Goal: Task Accomplishment & Management: Use online tool/utility

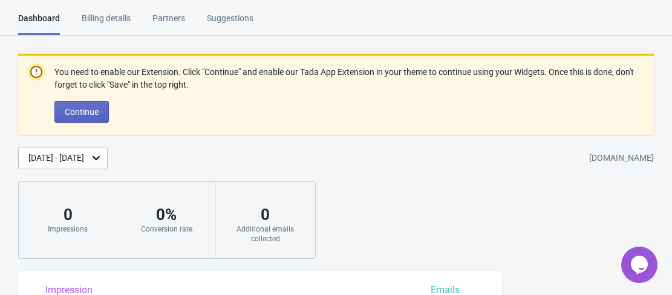
click at [120, 20] on div "Billing details" at bounding box center [106, 22] width 49 height 21
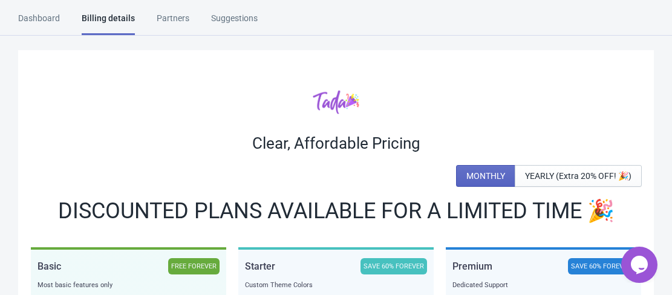
click at [47, 19] on div "Dashboard" at bounding box center [39, 22] width 42 height 21
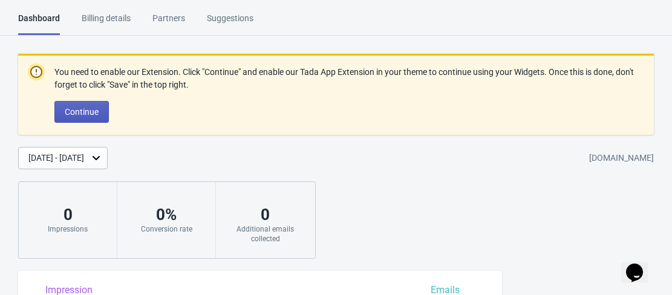
click at [74, 105] on button "Continue" at bounding box center [81, 112] width 54 height 22
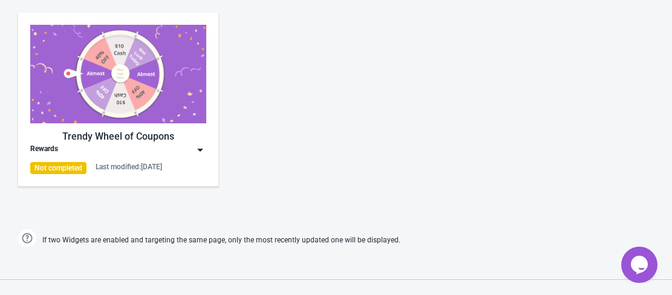
scroll to position [604, 0]
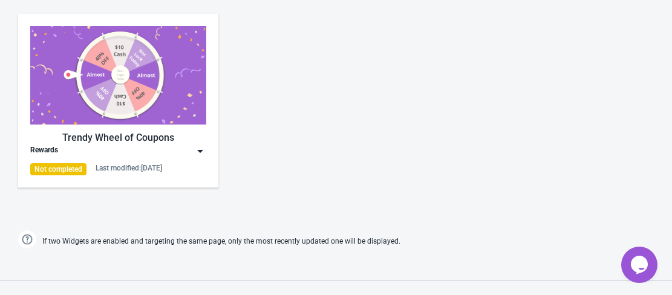
click at [136, 120] on img at bounding box center [118, 75] width 176 height 99
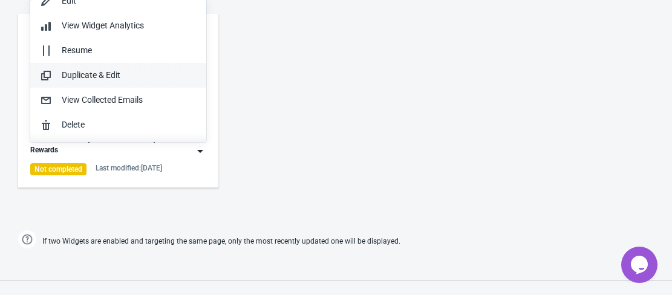
scroll to position [0, 0]
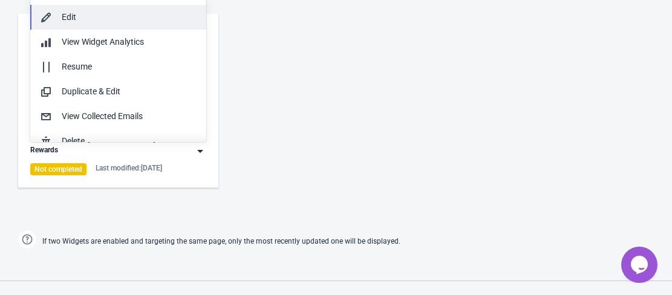
click at [64, 21] on div "Edit" at bounding box center [129, 17] width 135 height 13
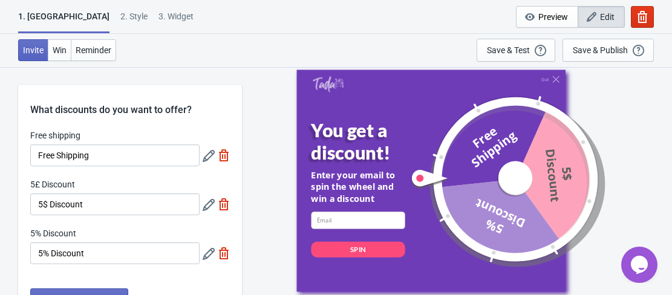
click at [99, 184] on div "5£ Discount" at bounding box center [114, 185] width 169 height 15
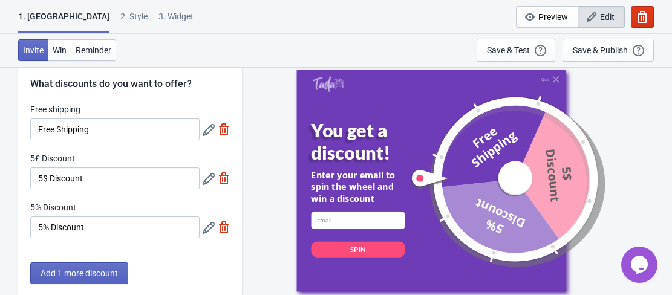
scroll to position [27, 0]
click at [199, 84] on div "What discounts do you want to offer?" at bounding box center [130, 74] width 224 height 33
click at [176, 82] on div "What discounts do you want to offer?" at bounding box center [130, 74] width 224 height 33
click at [60, 50] on span "Win" at bounding box center [60, 50] width 14 height 10
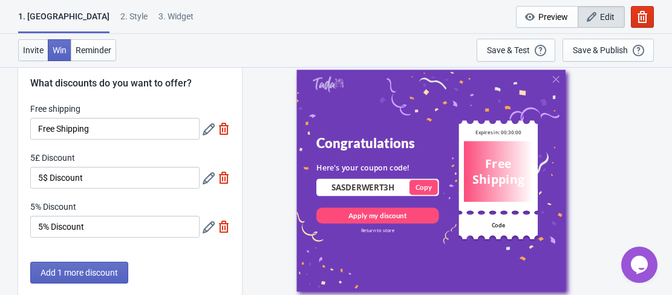
click at [33, 54] on span "Invite" at bounding box center [33, 50] width 21 height 10
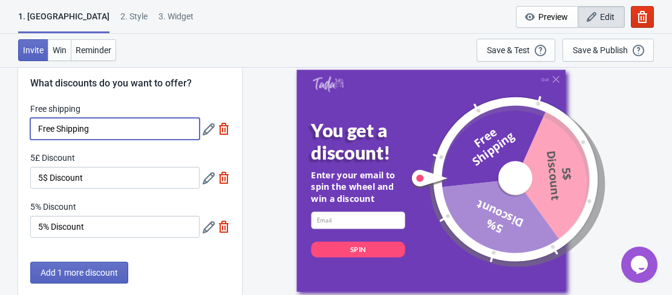
click at [110, 137] on input "Free Shipping" at bounding box center [114, 129] width 169 height 22
drag, startPoint x: 107, startPoint y: 131, endPoint x: 31, endPoint y: 128, distance: 75.6
click at [31, 128] on input "Free Shipping" at bounding box center [114, 129] width 169 height 22
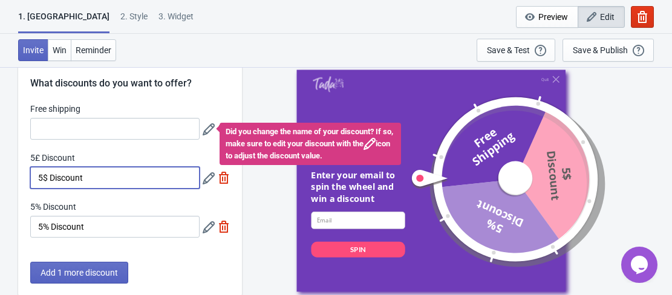
click at [109, 177] on input "5$ Discount" at bounding box center [114, 178] width 169 height 22
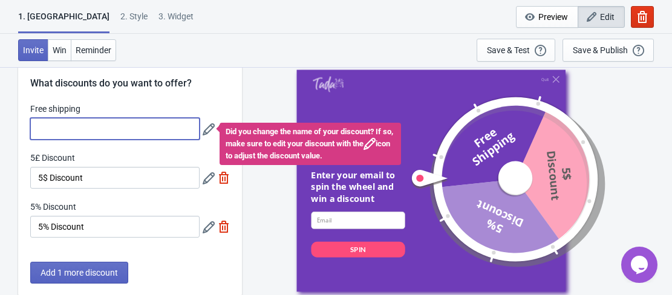
click at [109, 130] on input "Free shipping" at bounding box center [114, 129] width 169 height 22
click at [131, 130] on input "Free shipping" at bounding box center [114, 129] width 169 height 22
paste input "Free Acai Bowl with £20"
type input "Free Acai Bowl with £20"
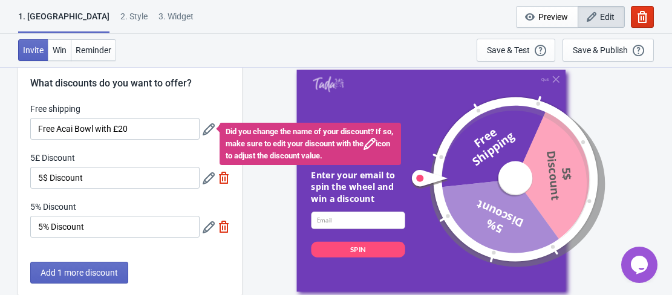
click at [207, 129] on icon at bounding box center [209, 129] width 12 height 12
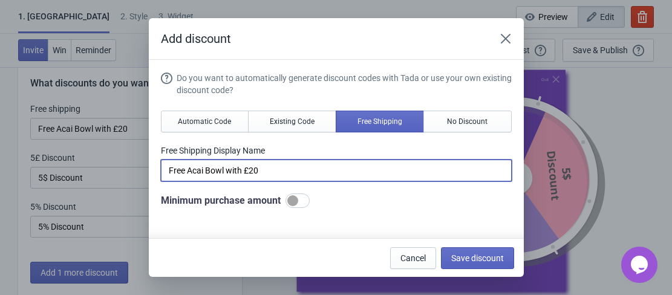
click at [309, 174] on input "Free Acai Bowl with £20" at bounding box center [336, 171] width 351 height 22
click at [295, 205] on div at bounding box center [292, 200] width 11 height 11
checkbox input "true"
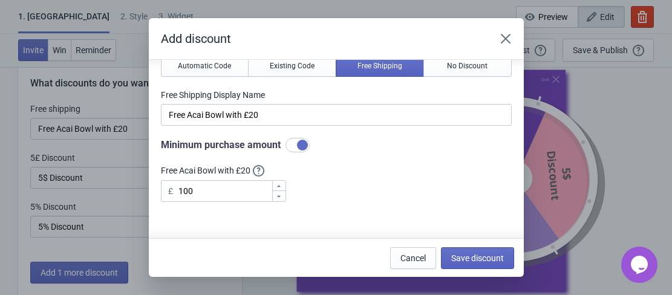
scroll to position [68, 0]
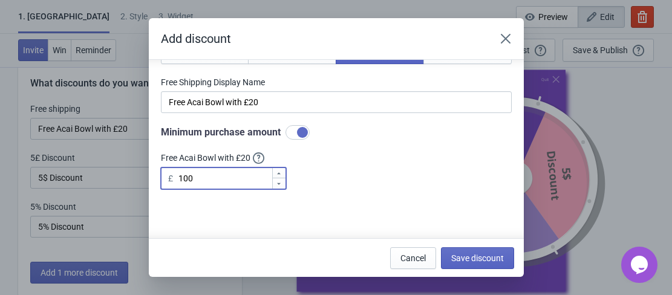
click at [236, 169] on input "100" at bounding box center [225, 179] width 94 height 22
type input "1"
type input "20"
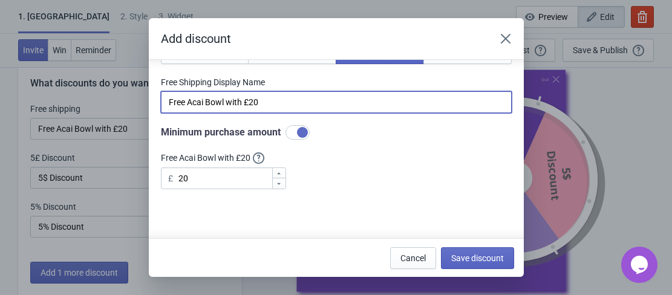
click at [279, 101] on input "Free Acai Bowl with £20" at bounding box center [336, 102] width 351 height 22
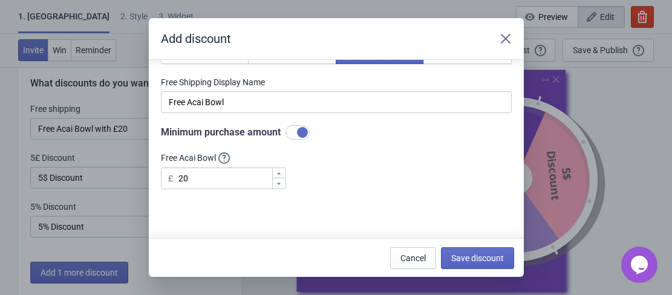
click at [338, 181] on div "Do you want to automatically generate discount codes with Tada or use your own …" at bounding box center [336, 97] width 351 height 186
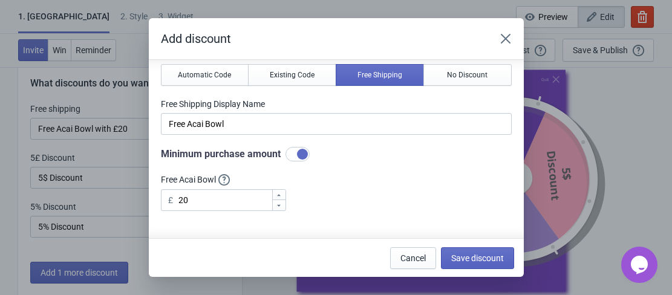
scroll to position [0, 0]
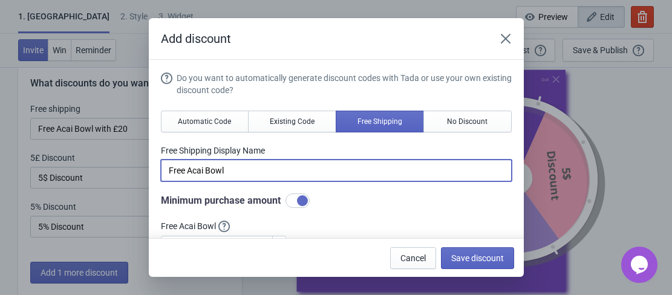
click at [356, 171] on input "Free Acai Bowl" at bounding box center [336, 171] width 351 height 22
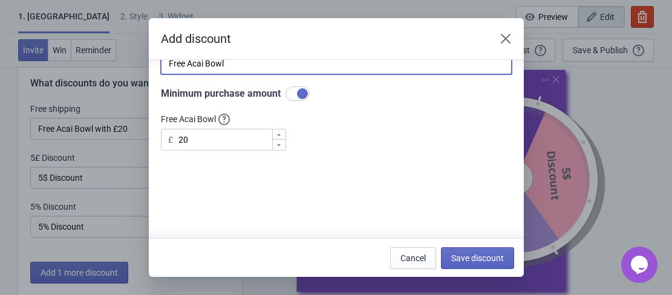
scroll to position [106, 0]
type input "Free Acai Bowl"
click at [475, 257] on span "Save discount" at bounding box center [477, 258] width 53 height 10
type input "Free Acai Bowl"
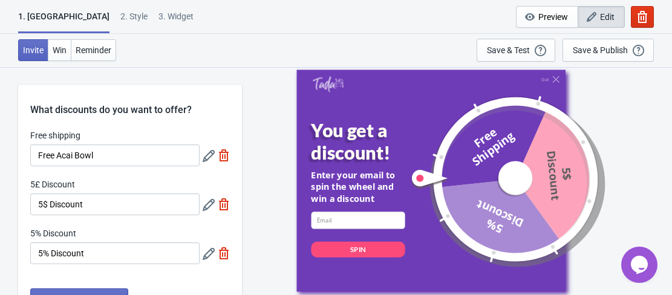
scroll to position [27, 0]
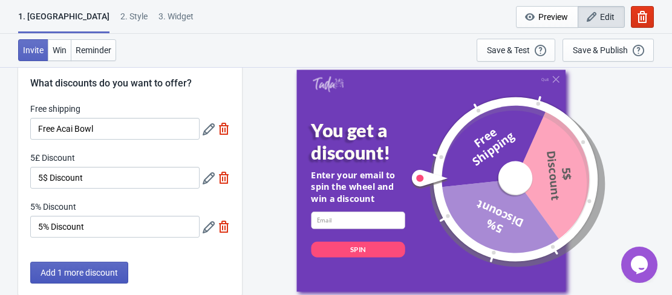
click at [80, 269] on span "Add 1 more discount" at bounding box center [79, 273] width 77 height 10
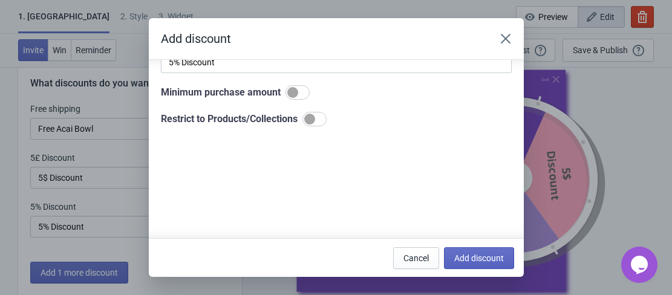
scroll to position [160, 0]
click at [305, 121] on div at bounding box center [314, 118] width 24 height 15
checkbox input "true"
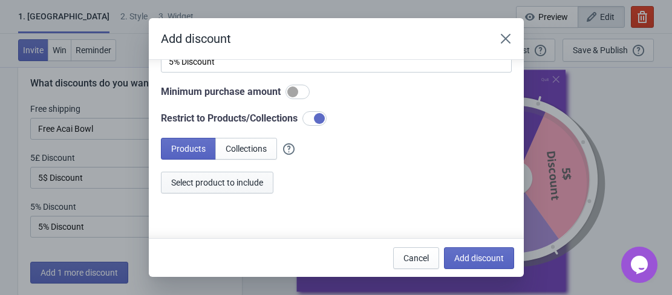
click at [235, 180] on span "Select product to include" at bounding box center [217, 183] width 92 height 10
click at [505, 41] on icon "Close" at bounding box center [506, 39] width 12 height 12
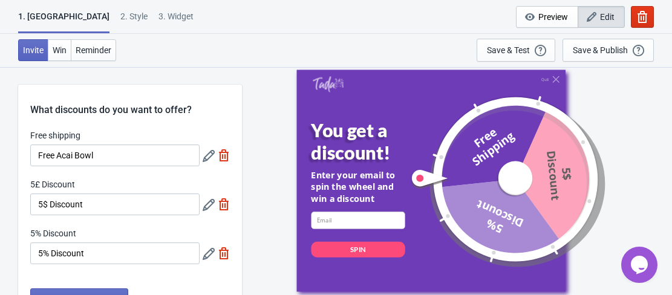
scroll to position [27, 0]
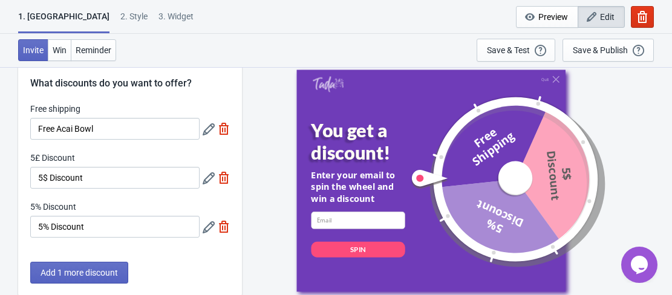
click at [120, 15] on div "2 . Style" at bounding box center [133, 20] width 27 height 21
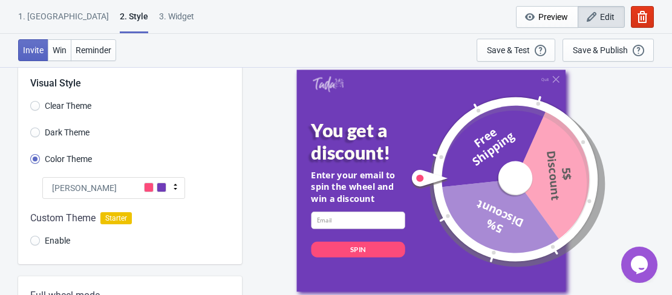
scroll to position [0, 0]
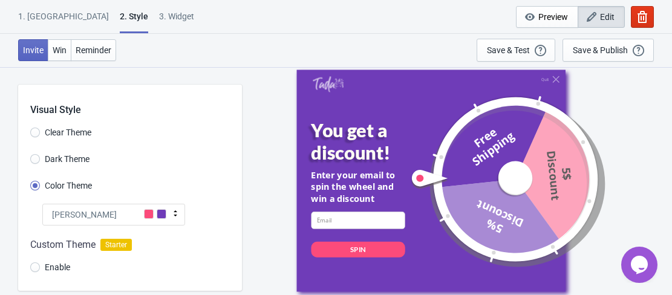
click at [159, 17] on div "3. Widget" at bounding box center [176, 20] width 35 height 21
select select "once"
select select "1"
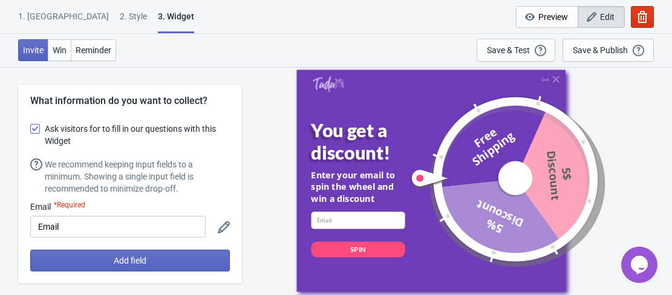
click at [31, 16] on div "1. Coupon" at bounding box center [63, 20] width 91 height 21
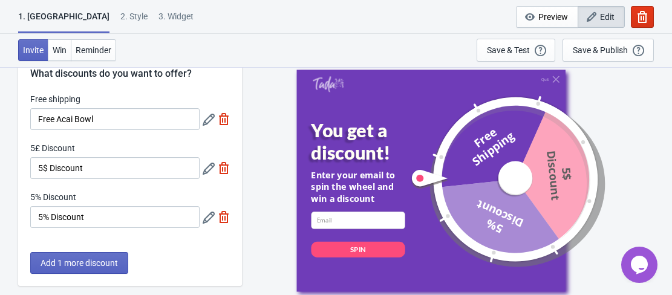
scroll to position [38, 0]
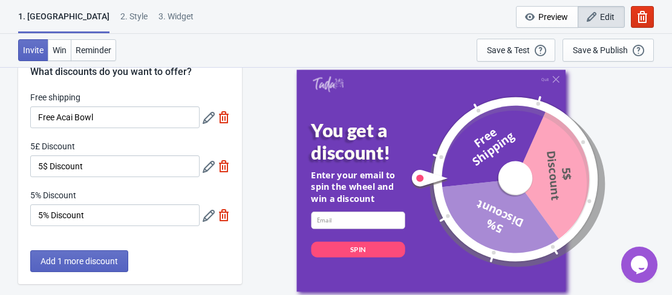
click at [68, 145] on label "5£ Discount" at bounding box center [52, 146] width 45 height 12
click at [68, 155] on input "5$ Discount" at bounding box center [114, 166] width 169 height 22
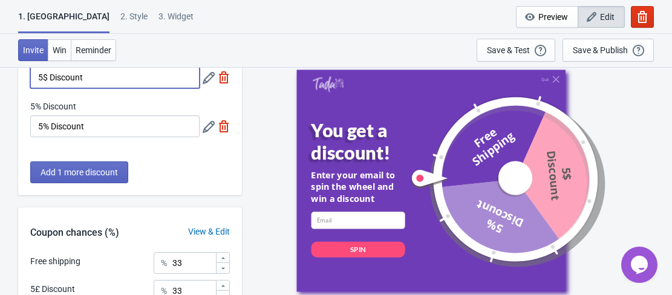
scroll to position [0, 0]
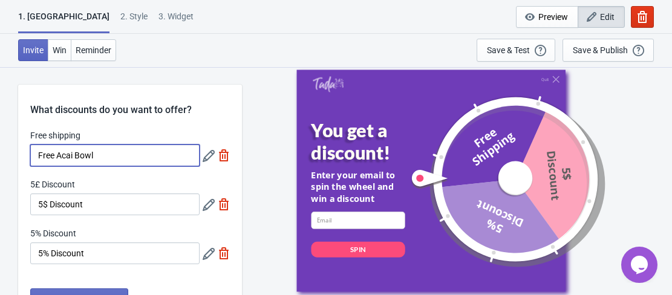
click at [154, 158] on input "Free Acai Bowl" at bounding box center [114, 156] width 169 height 22
click at [212, 155] on icon at bounding box center [209, 156] width 12 height 12
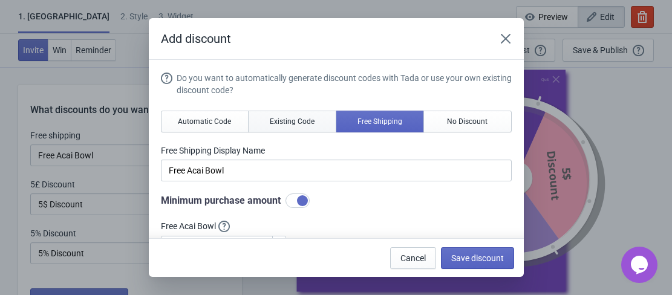
click at [284, 119] on span "Existing Code" at bounding box center [292, 122] width 45 height 10
type input "Your coupon name (5% OFF for example)"
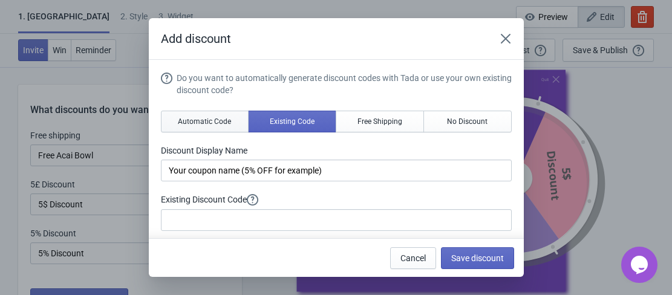
click at [210, 119] on span "Automatic Code" at bounding box center [204, 122] width 53 height 10
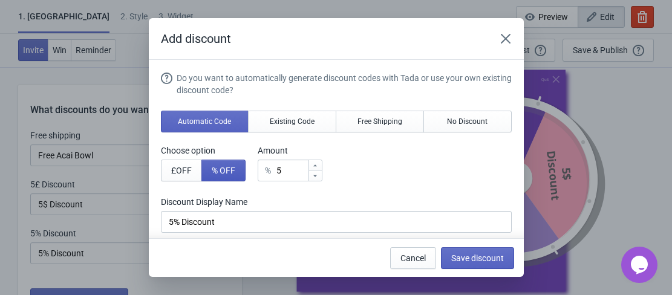
click at [219, 173] on span "% OFF" at bounding box center [224, 171] width 24 height 10
click at [288, 123] on span "Existing Code" at bounding box center [292, 122] width 45 height 10
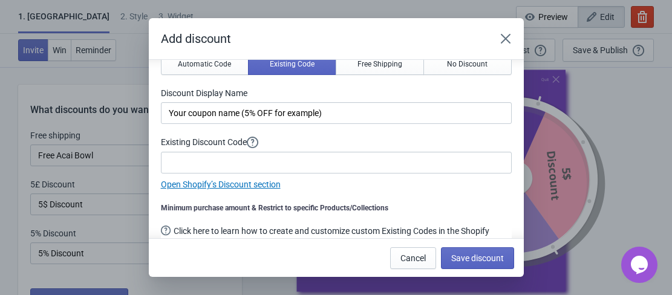
scroll to position [59, 0]
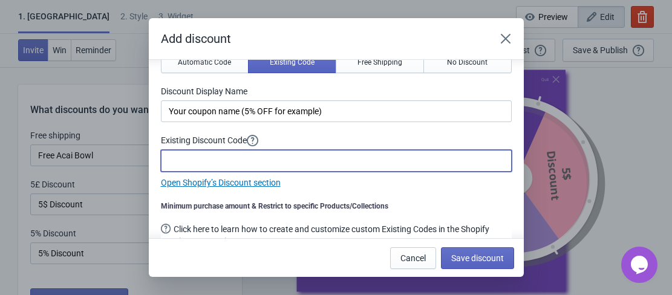
click at [321, 152] on input at bounding box center [336, 161] width 351 height 22
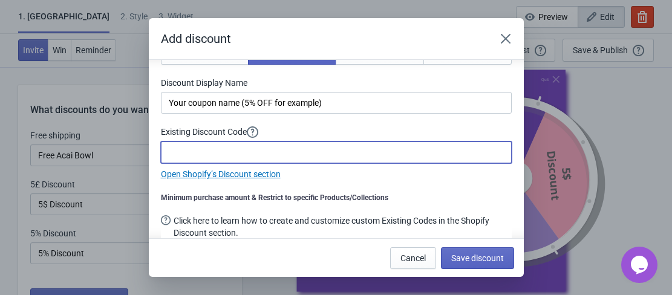
scroll to position [0, 0]
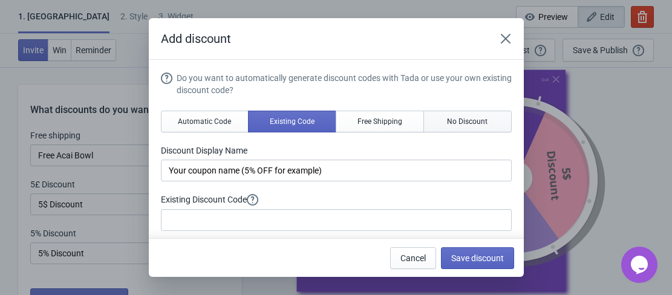
click at [433, 118] on button "No Discount" at bounding box center [467, 122] width 88 height 22
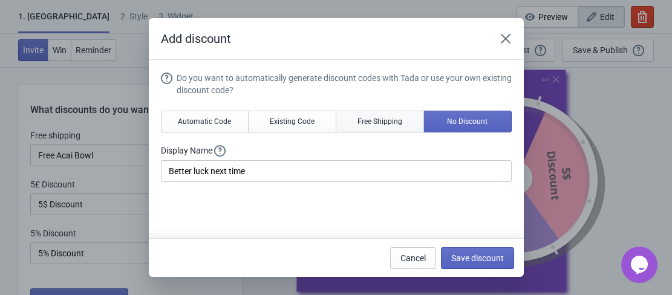
click at [396, 122] on span "Free Shipping" at bounding box center [379, 122] width 45 height 10
type input "Free Shipping"
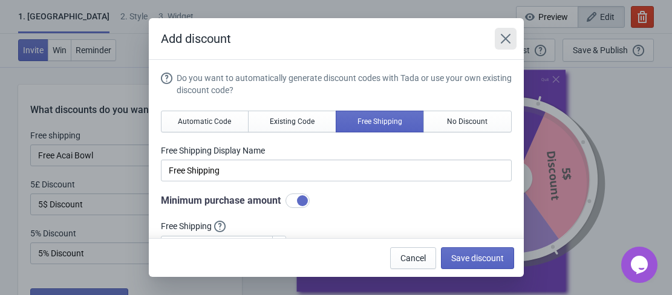
click at [508, 38] on icon "Close" at bounding box center [506, 39] width 12 height 12
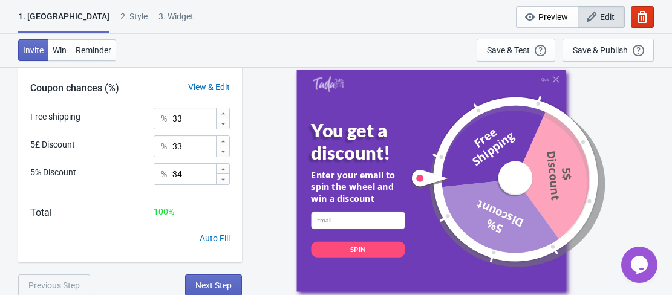
scroll to position [272, 0]
click at [218, 91] on div "View & Edit" at bounding box center [209, 86] width 66 height 13
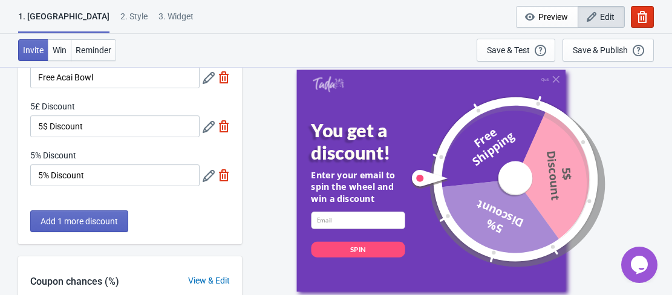
scroll to position [118, 0]
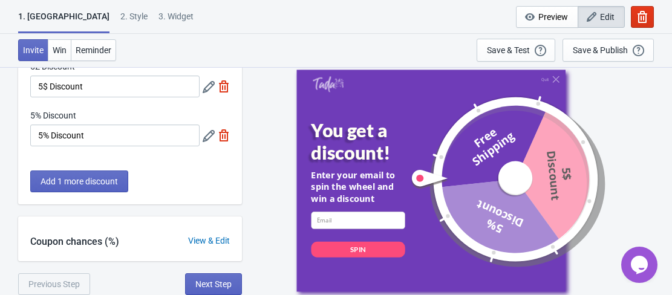
click at [203, 242] on div "View & Edit" at bounding box center [209, 241] width 66 height 13
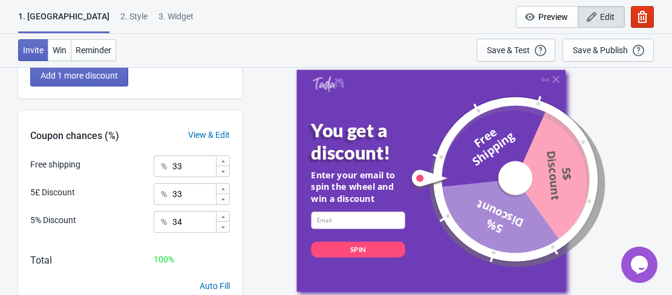
scroll to position [0, 0]
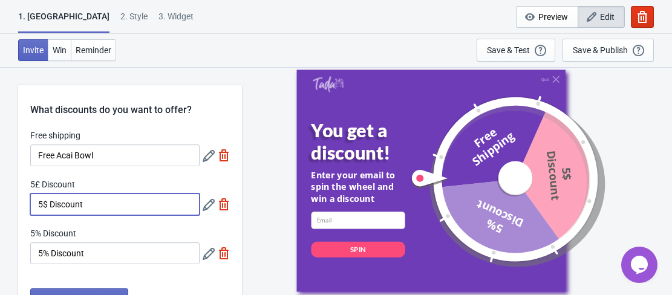
click at [115, 201] on input "5$ Discount" at bounding box center [114, 205] width 169 height 22
paste input "Ice Cream Fruit Salad"
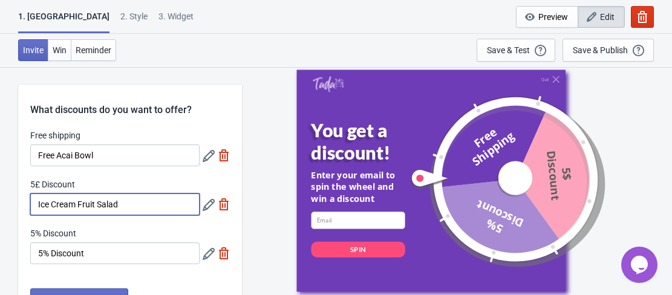
type input "Ice Cream Fruit Salad"
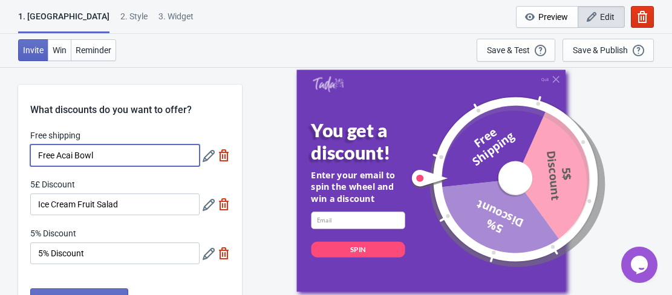
click at [58, 152] on input "Free Acai Bowl" at bounding box center [114, 156] width 169 height 22
type input "Acai Bowl"
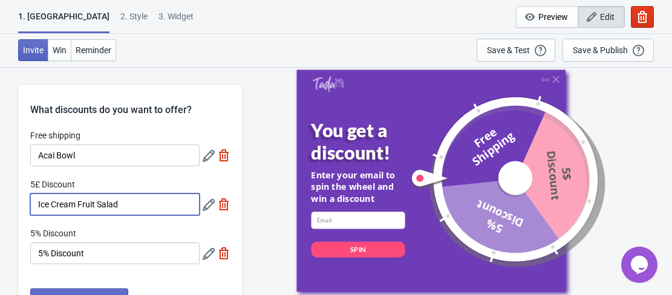
click at [123, 207] on input "Ice Cream Fruit Salad" at bounding box center [114, 205] width 169 height 22
click at [209, 204] on icon at bounding box center [209, 205] width 12 height 12
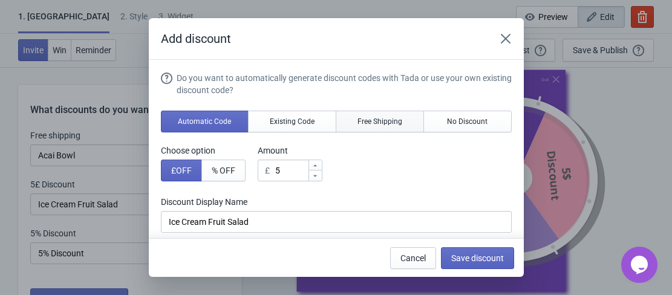
click at [357, 123] on span "Free Shipping" at bounding box center [379, 122] width 45 height 10
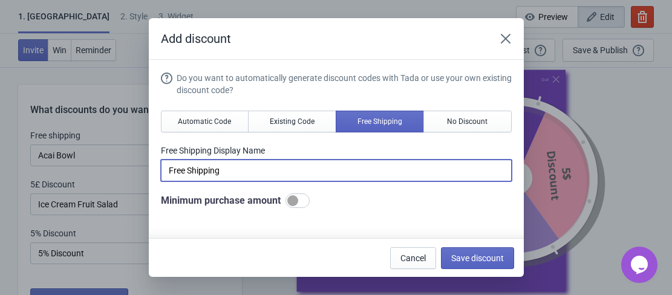
click at [302, 172] on input "Free Shipping" at bounding box center [336, 171] width 351 height 22
paste input "Ice Cream Fruit Salad"
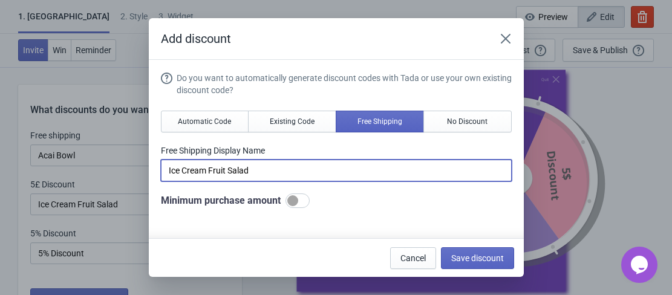
type input "Ice Cream Fruit Salad"
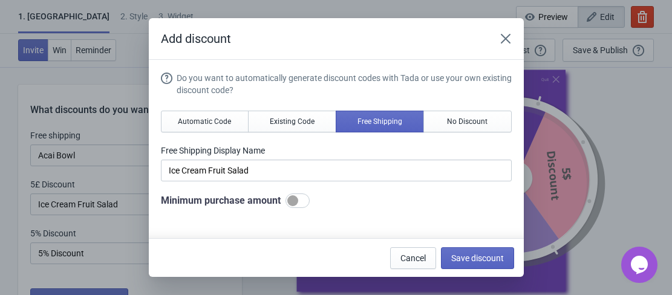
click at [296, 202] on div at bounding box center [292, 200] width 11 height 11
checkbox input "true"
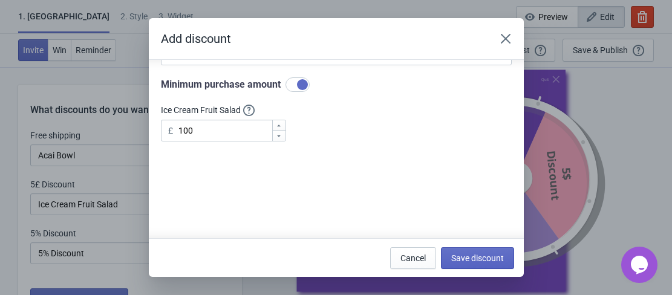
scroll to position [132, 0]
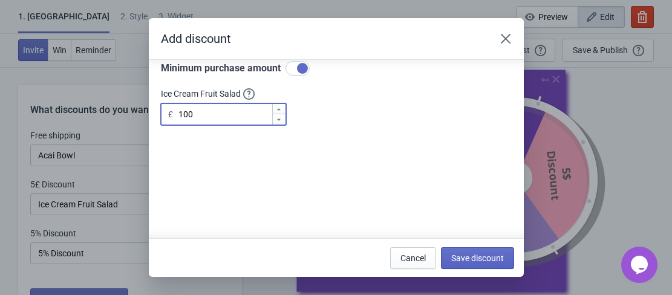
click at [221, 109] on input "100" at bounding box center [225, 114] width 94 height 22
type input "20"
click at [469, 251] on button "Save discount" at bounding box center [477, 258] width 73 height 22
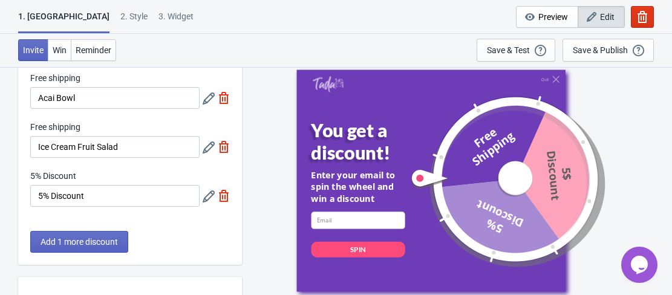
scroll to position [60, 0]
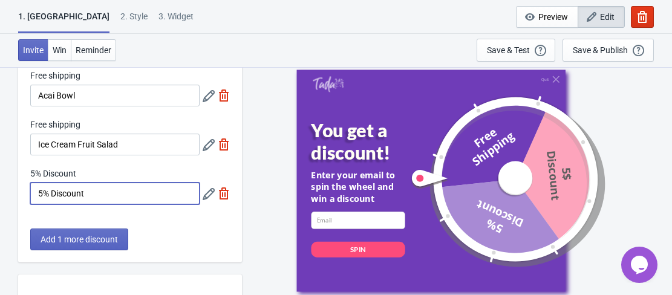
click at [152, 193] on input "5% Discount" at bounding box center [114, 194] width 169 height 22
paste input "Sunrize Mango & Kiwi Smo"
type input "Sunrize Mango"
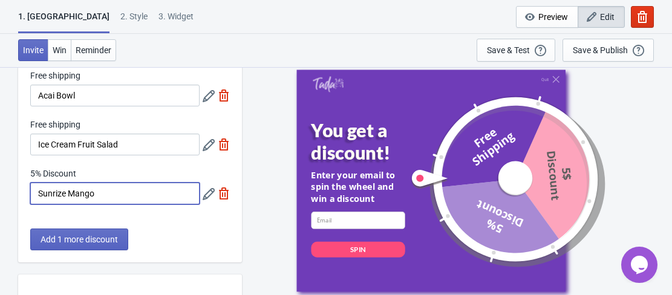
click at [206, 194] on icon at bounding box center [209, 194] width 12 height 12
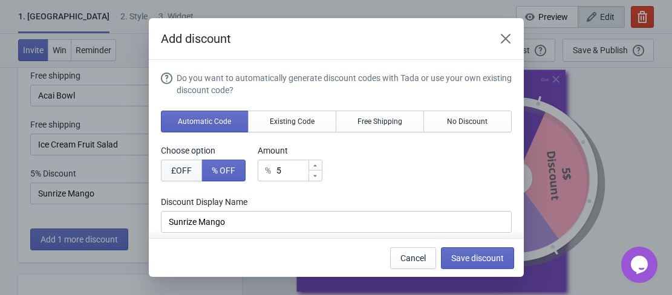
click at [178, 172] on span "£ OFF" at bounding box center [181, 171] width 21 height 10
click at [215, 165] on button "% OFF" at bounding box center [223, 171] width 44 height 22
type input "5% Discount"
click at [373, 117] on span "Free Shipping" at bounding box center [379, 122] width 45 height 10
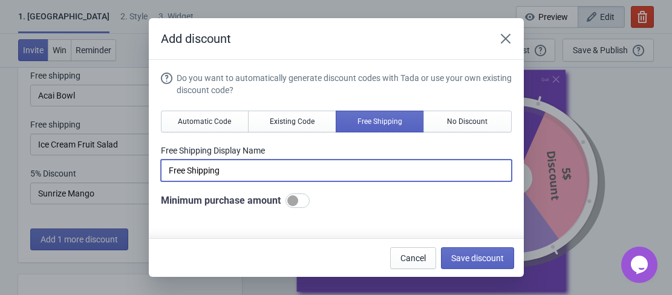
click at [328, 174] on input "Free Shipping" at bounding box center [336, 171] width 351 height 22
paste input "Sunrize Mango & Kiwi Smoothie"
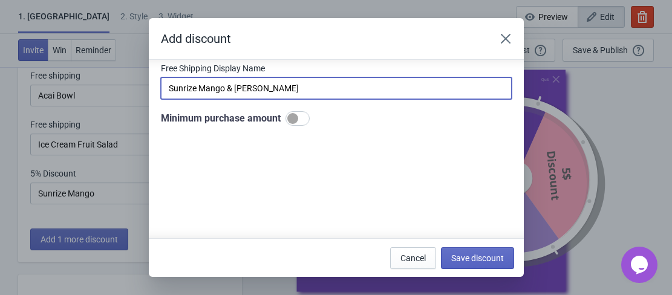
scroll to position [83, 0]
type input "Sunrize Mango & Kiwi Smoothie"
click at [292, 118] on div at bounding box center [292, 118] width 11 height 11
checkbox input "true"
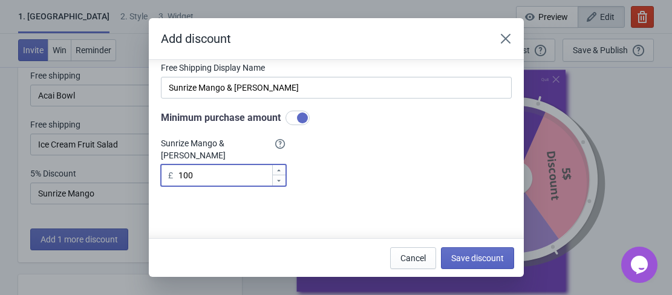
click at [204, 178] on input "100" at bounding box center [225, 176] width 94 height 22
type input "15"
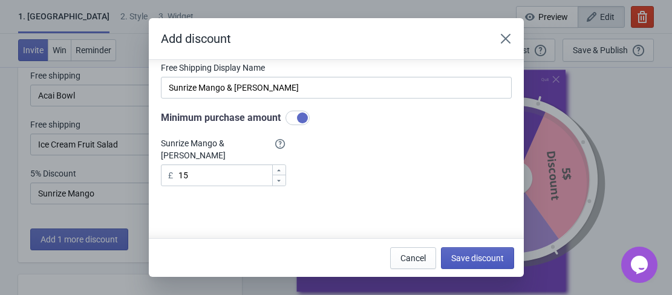
click at [497, 263] on button "Save discount" at bounding box center [477, 258] width 73 height 22
type input "Sunrize Mango & Kiwi Smoothie"
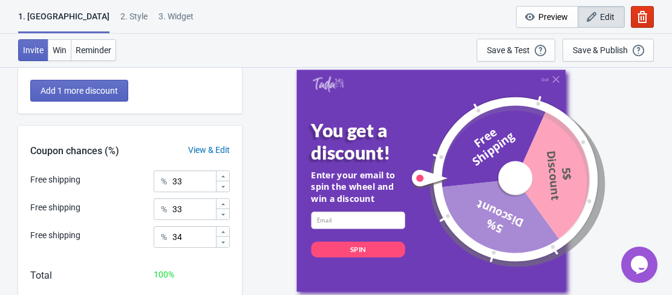
scroll to position [273, 0]
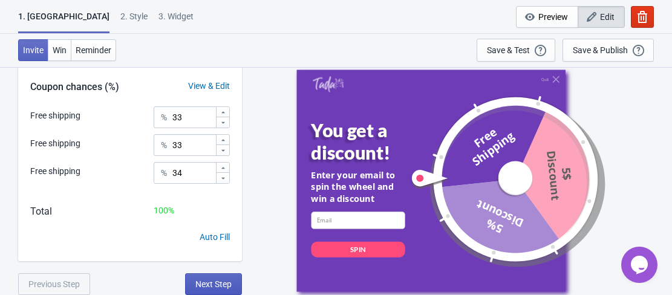
click at [216, 278] on button "Next Step" at bounding box center [213, 284] width 57 height 22
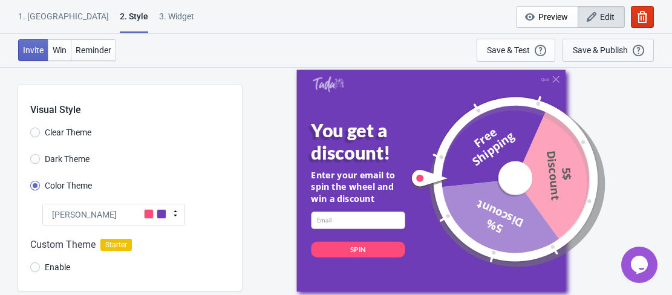
click at [600, 54] on div "Save & Publish" at bounding box center [600, 50] width 55 height 10
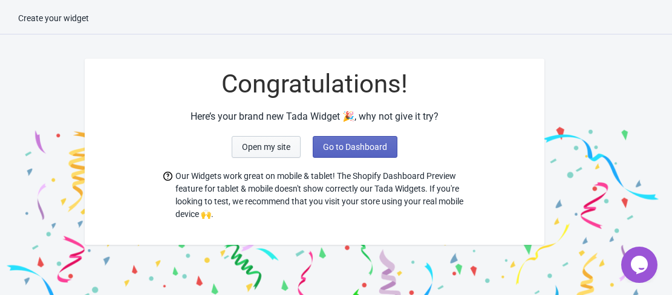
click at [255, 150] on span "Open my site" at bounding box center [266, 147] width 48 height 10
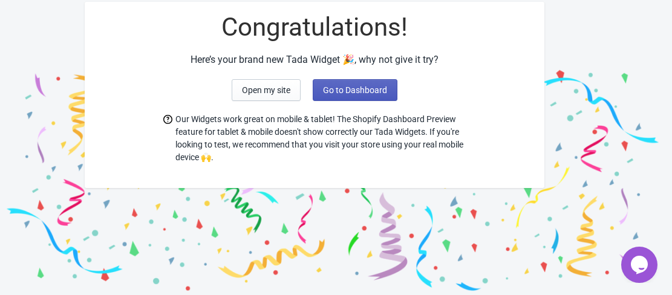
click at [350, 93] on span "Go to Dashboard" at bounding box center [355, 90] width 64 height 10
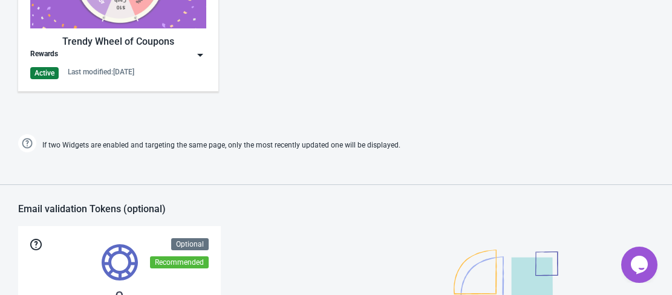
scroll to position [700, 0]
click at [202, 59] on img at bounding box center [200, 56] width 12 height 12
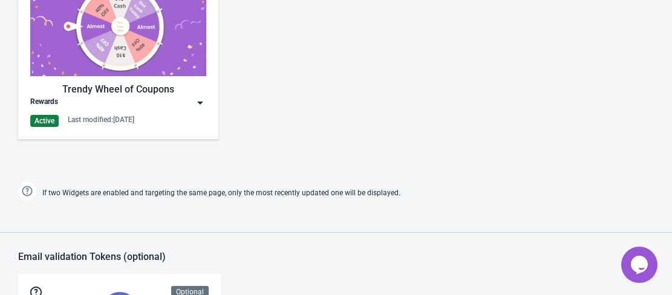
scroll to position [652, 0]
click at [206, 106] on img at bounding box center [200, 103] width 12 height 12
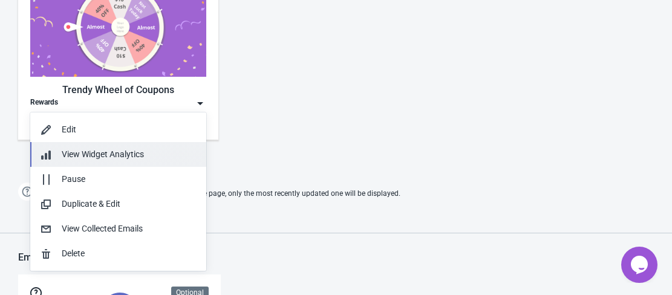
click at [79, 149] on div "View Widget Analytics" at bounding box center [129, 154] width 135 height 13
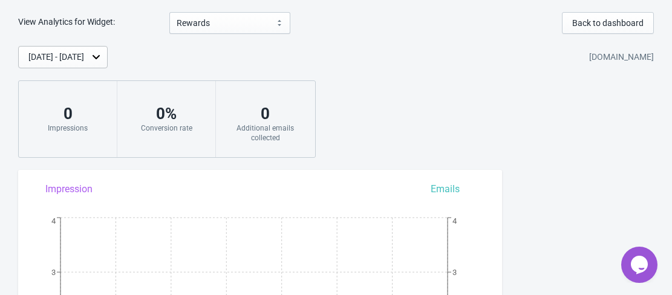
click at [29, 21] on label "View Analytics for Widget:" at bounding box center [93, 22] width 151 height 12
click at [590, 24] on span "Back to dashboard" at bounding box center [607, 23] width 71 height 10
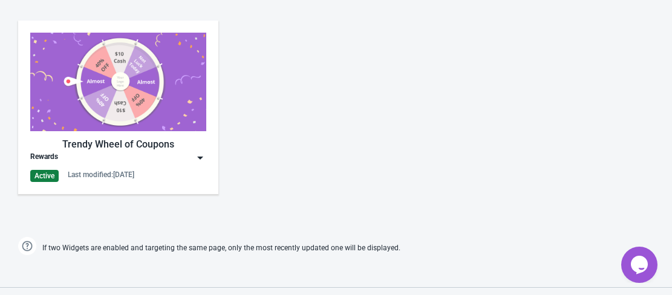
scroll to position [605, 0]
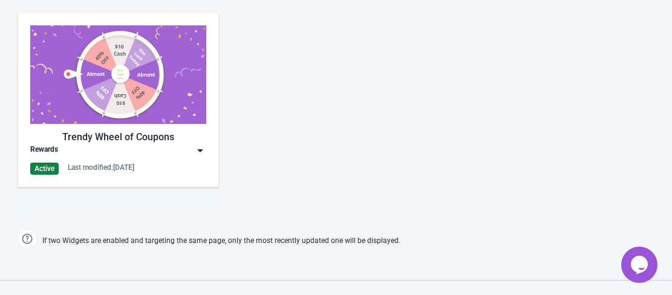
click at [201, 147] on img at bounding box center [200, 151] width 12 height 12
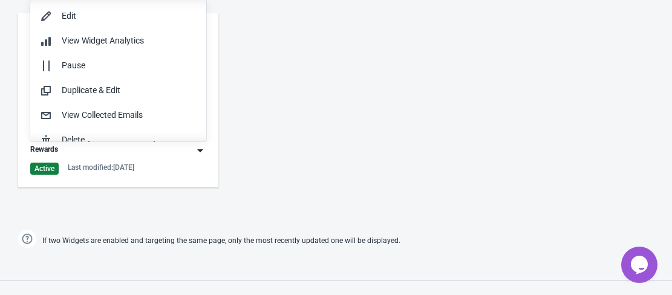
scroll to position [1, 0]
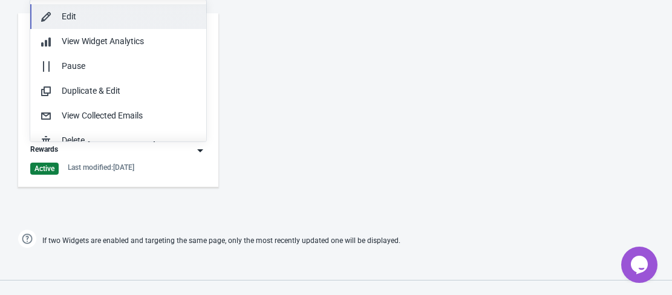
click at [85, 16] on div "Edit" at bounding box center [129, 16] width 135 height 13
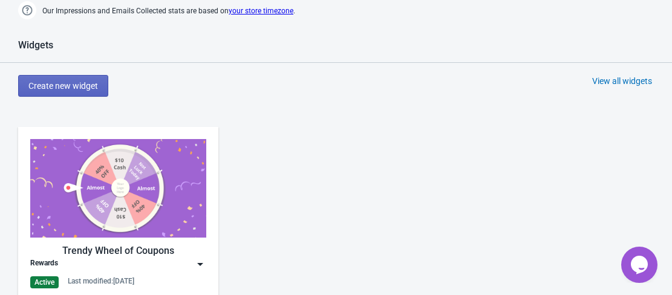
scroll to position [486, 0]
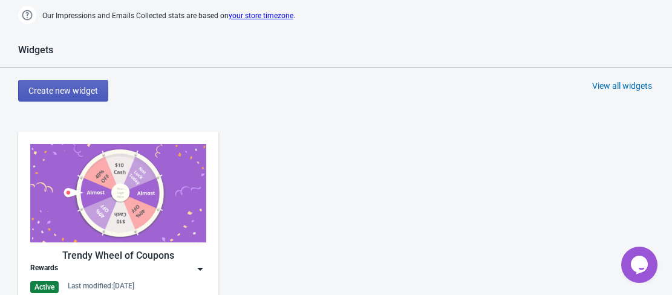
click at [71, 97] on button "Create new widget" at bounding box center [63, 91] width 90 height 22
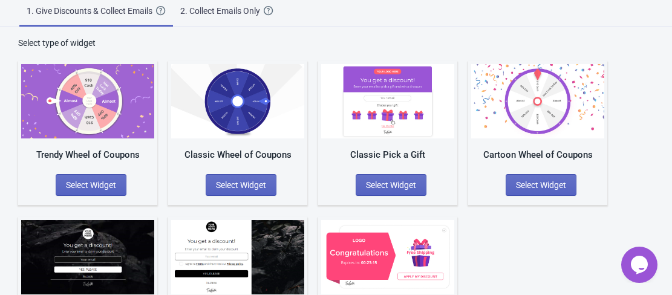
scroll to position [119, 0]
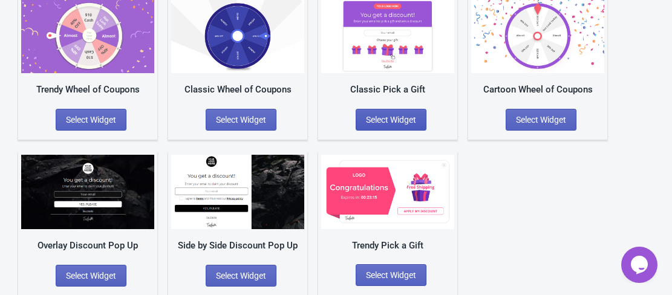
click at [388, 117] on span "Select Widget" at bounding box center [391, 120] width 50 height 10
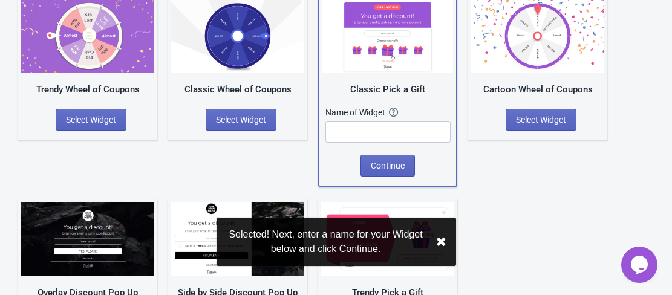
click at [388, 117] on div "Name of Widget" at bounding box center [357, 112] width 64 height 12
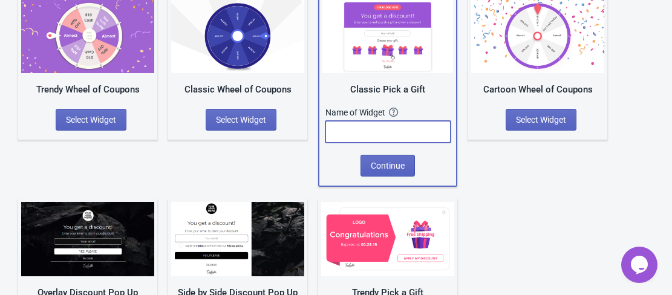
drag, startPoint x: 385, startPoint y: 165, endPoint x: 379, endPoint y: 140, distance: 25.5
click at [379, 140] on input "text" at bounding box center [387, 132] width 125 height 22
type input "win"
click at [393, 164] on span "Continue" at bounding box center [388, 166] width 34 height 10
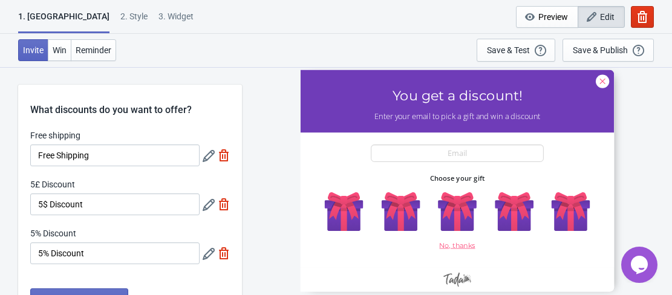
drag, startPoint x: 393, startPoint y: 164, endPoint x: 359, endPoint y: 177, distance: 36.2
click at [359, 177] on div at bounding box center [457, 181] width 314 height 222
click at [406, 225] on div at bounding box center [457, 181] width 314 height 222
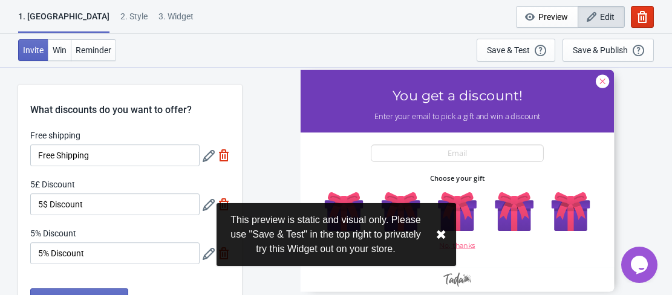
click at [436, 234] on button "✖︎" at bounding box center [441, 234] width 11 height 15
